Goal: Information Seeking & Learning: Learn about a topic

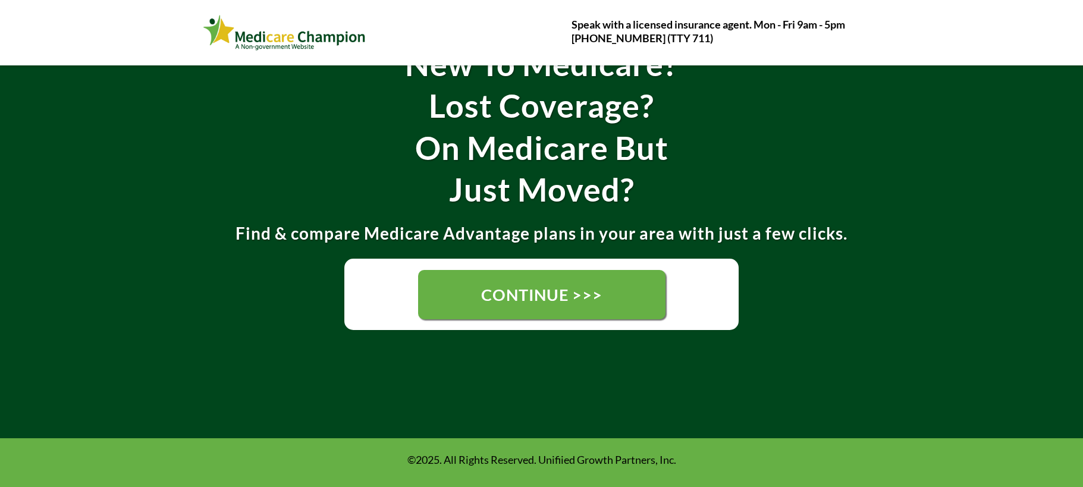
click at [580, 296] on span "CONTINUE >>>" at bounding box center [541, 295] width 121 height 20
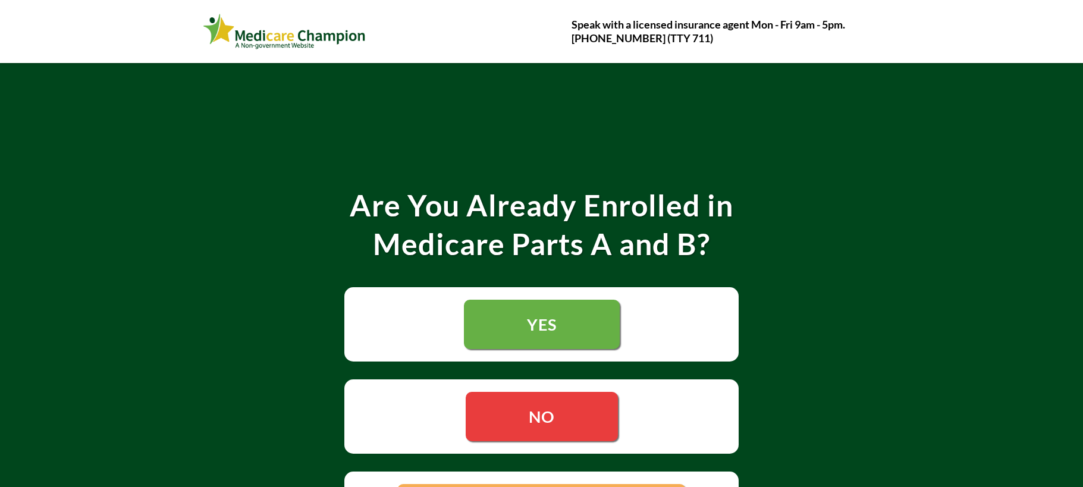
click at [520, 325] on link "YES" at bounding box center [542, 324] width 156 height 49
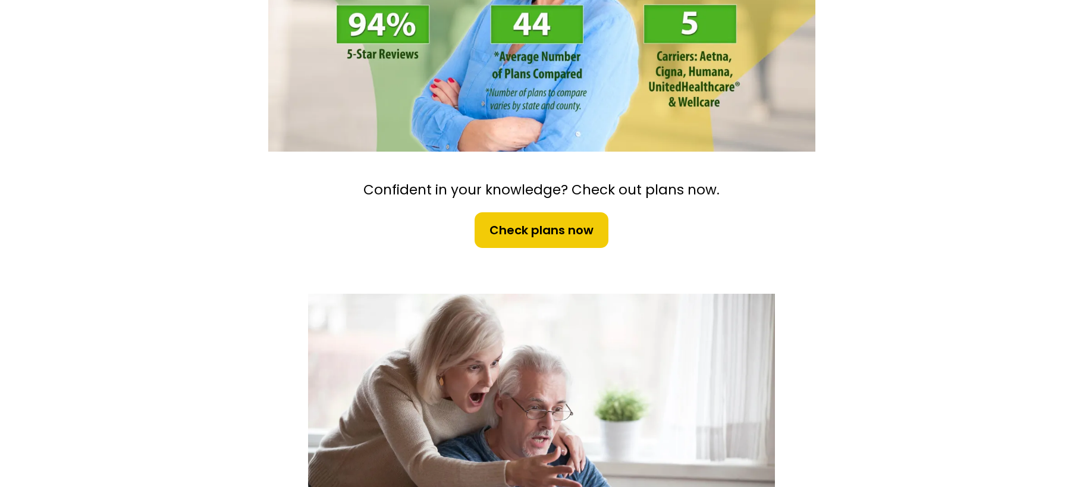
scroll to position [311, 0]
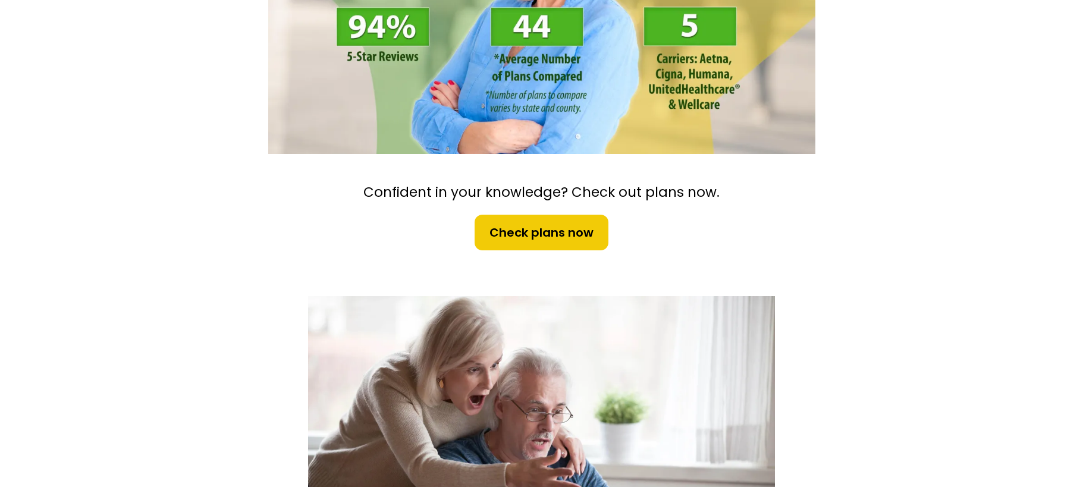
click at [529, 231] on span "Check plans now" at bounding box center [541, 233] width 104 height 18
